Goal: Task Accomplishment & Management: Complete application form

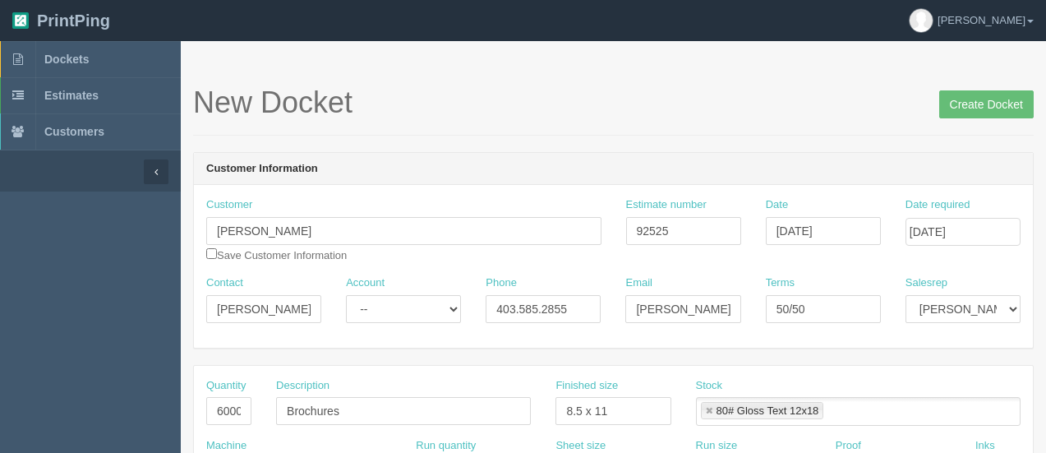
scroll to position [219, 0]
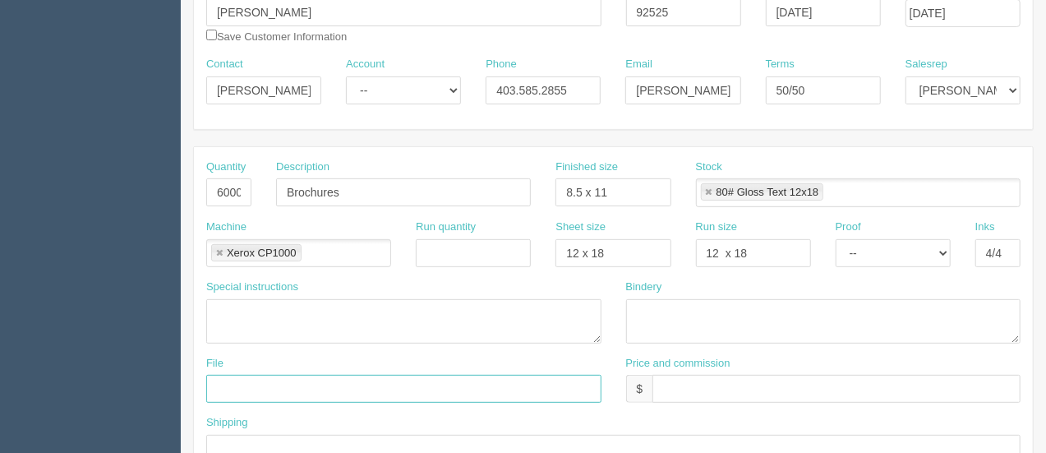
click at [368, 392] on input "text" at bounding box center [403, 389] width 395 height 28
type input "Jerry Gautreau - September 2025 - Brochures"
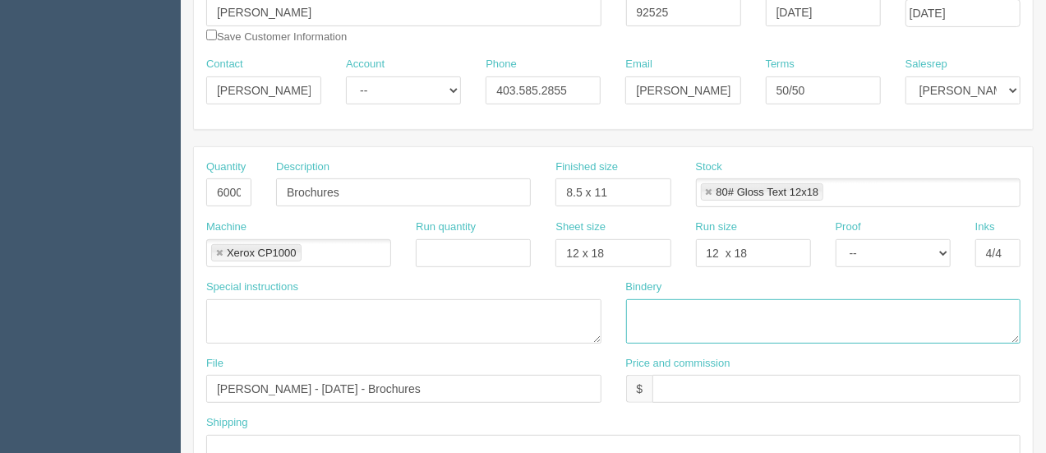
click at [651, 320] on textarea at bounding box center [823, 321] width 395 height 44
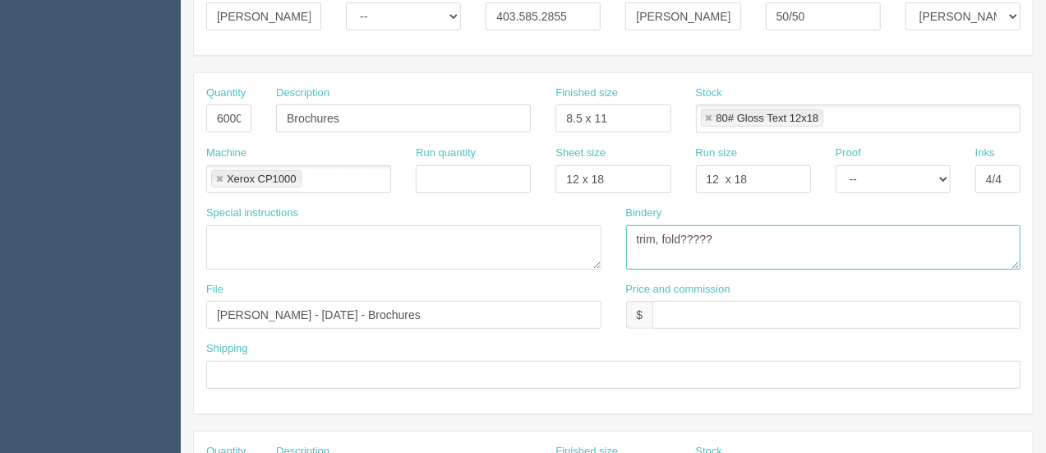
scroll to position [302, 0]
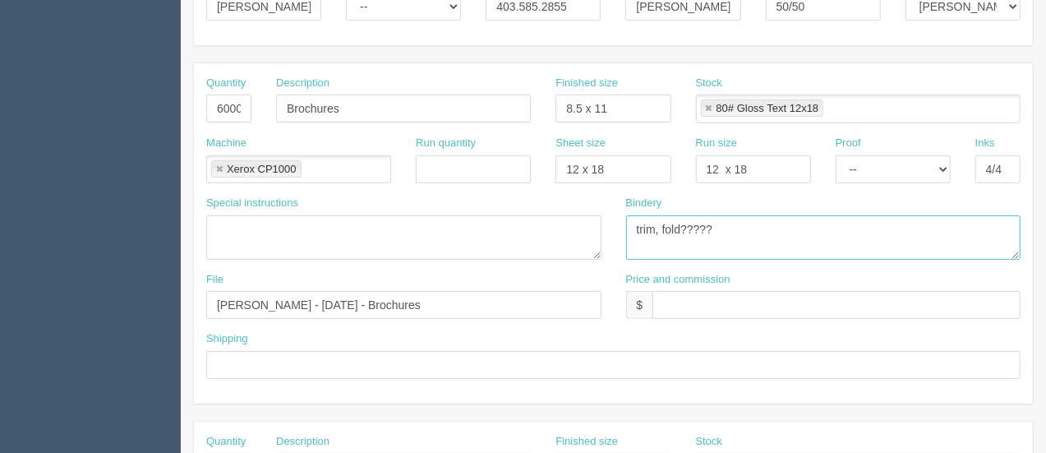
type textarea "trim, fold?????"
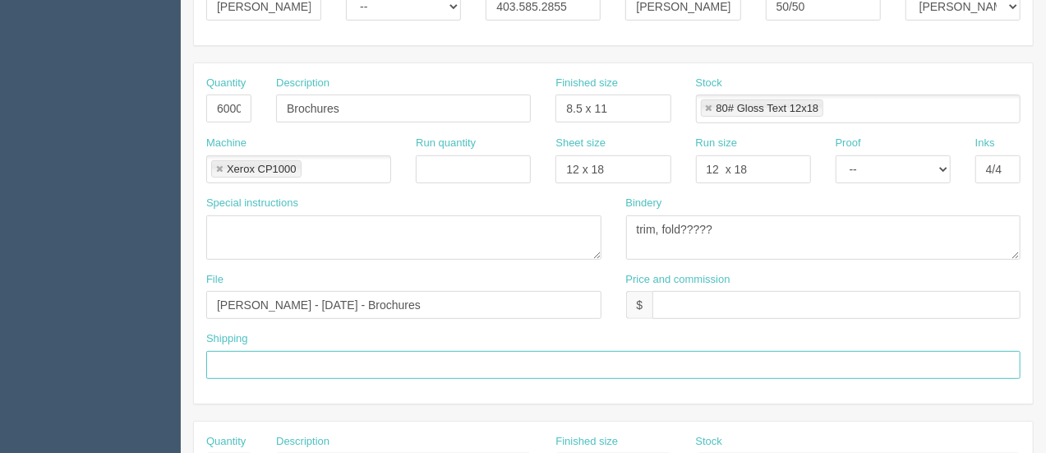
click at [287, 355] on input "text" at bounding box center [613, 365] width 814 height 28
type input "Call / Email for pick up"
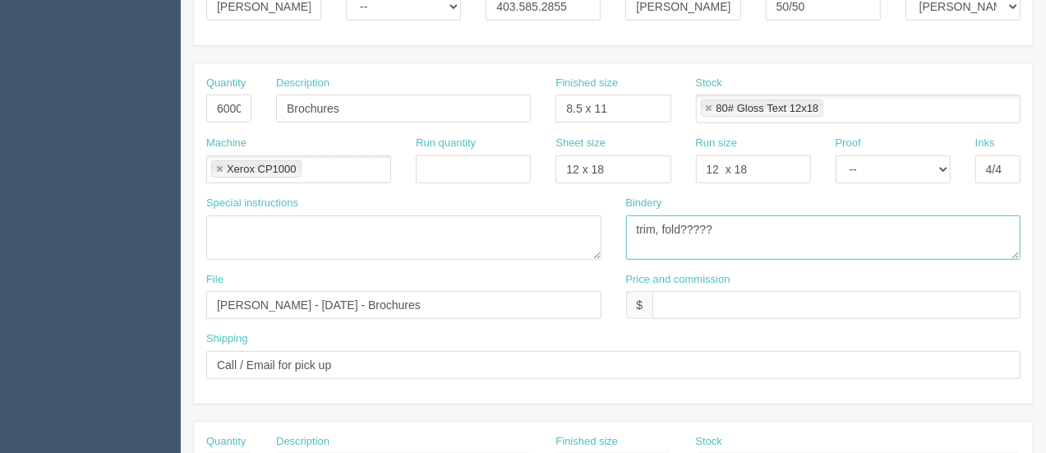
click at [747, 231] on textarea "trim, fold?????" at bounding box center [823, 237] width 395 height 44
click at [707, 295] on input "text" at bounding box center [836, 305] width 368 height 28
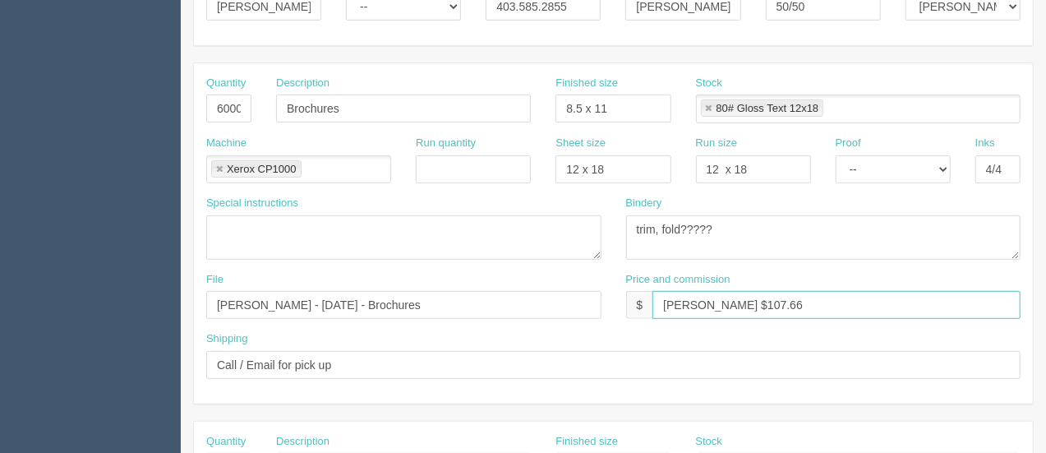
click at [662, 306] on input "Arif $107.66" at bounding box center [836, 305] width 368 height 28
click at [826, 304] on input "$1399.66 Arif $107.66" at bounding box center [836, 305] width 368 height 28
click at [715, 298] on input "$1399.66 Arif $107.66 Moe $215.33" at bounding box center [836, 305] width 368 height 28
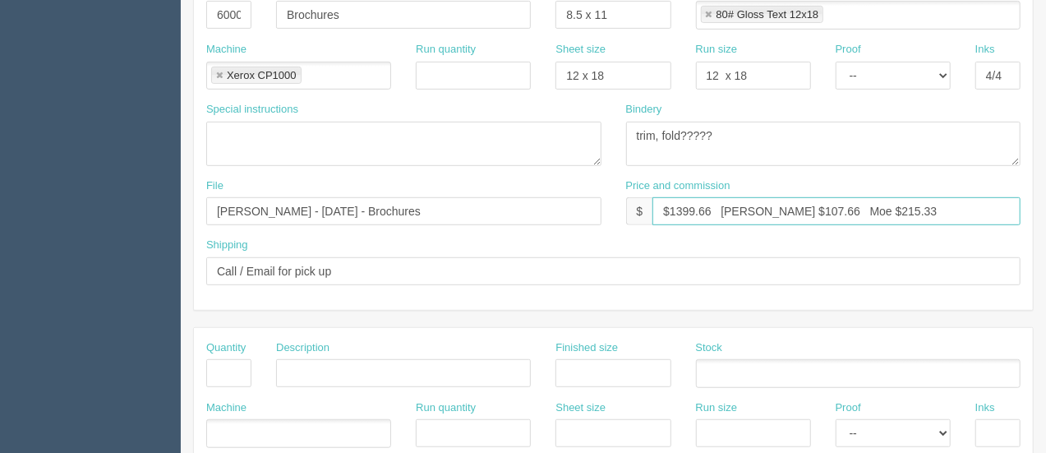
scroll to position [792, 0]
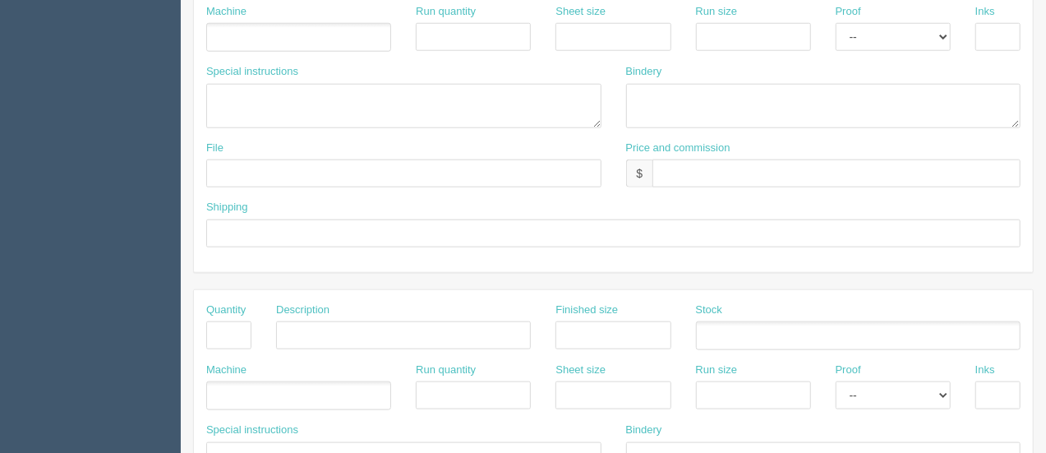
type input "$1399.66 Arif $107.66 Moe $215.33"
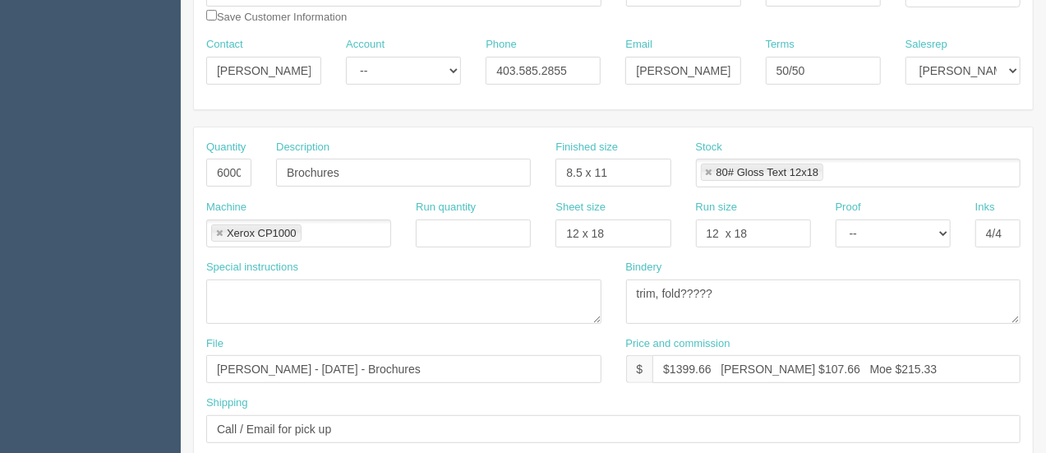
scroll to position [0, 0]
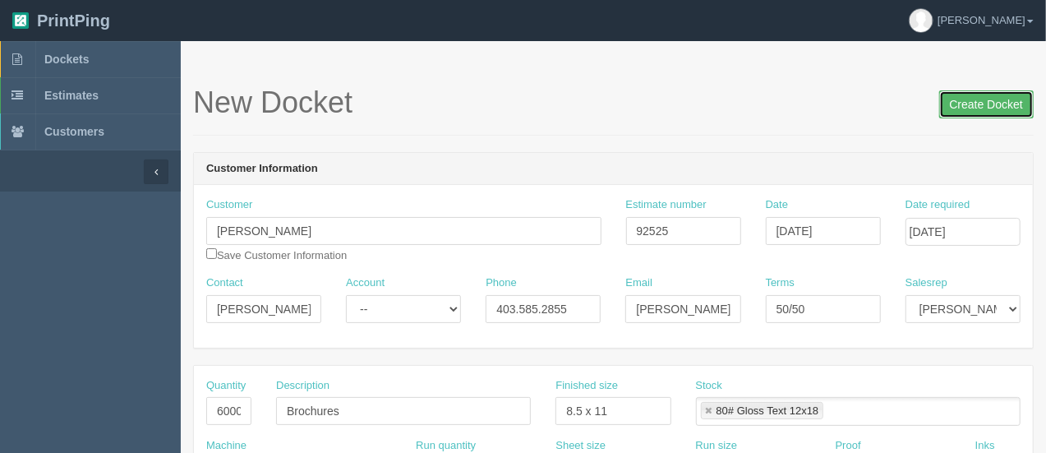
click at [960, 99] on input "Create Docket" at bounding box center [986, 104] width 94 height 28
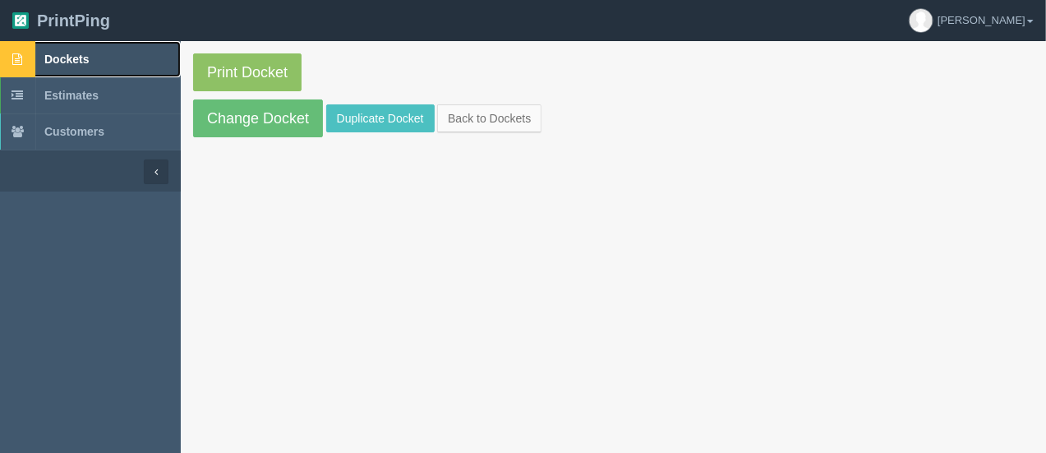
click at [78, 54] on span "Dockets" at bounding box center [66, 59] width 44 height 13
